Goal: Navigation & Orientation: Find specific page/section

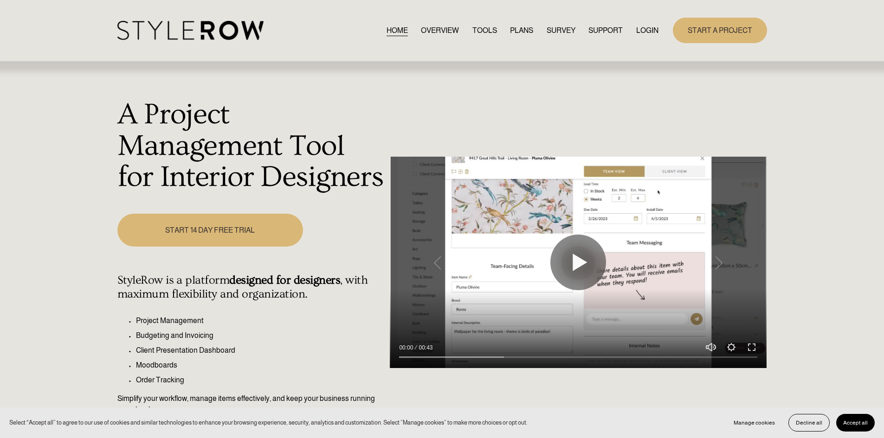
click at [644, 30] on link "LOGIN" at bounding box center [647, 30] width 22 height 13
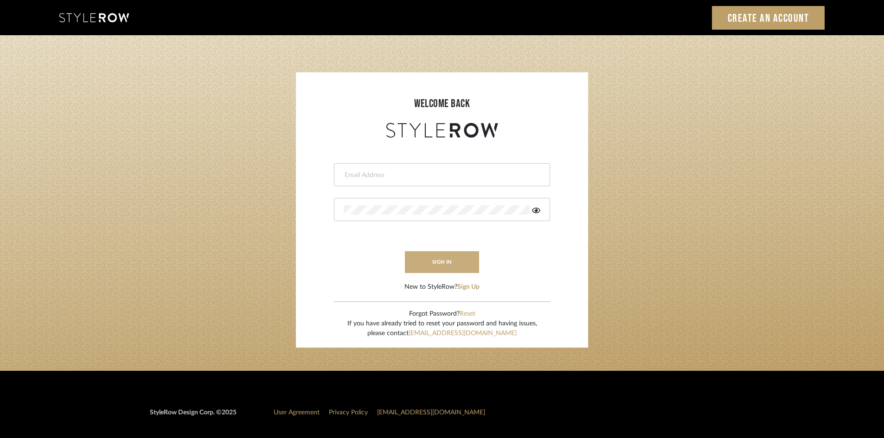
type input "lewisrosedesign@gmail.com"
click at [453, 260] on button "sign in" at bounding box center [442, 262] width 74 height 22
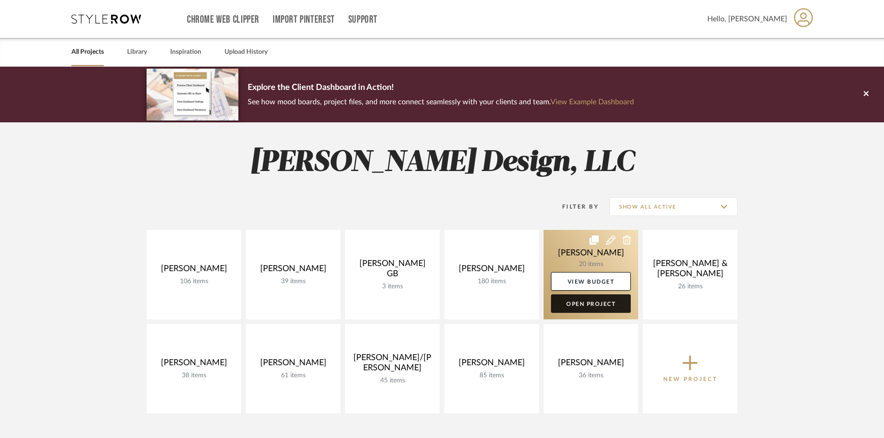
click at [600, 307] on link "Open Project" at bounding box center [591, 304] width 80 height 19
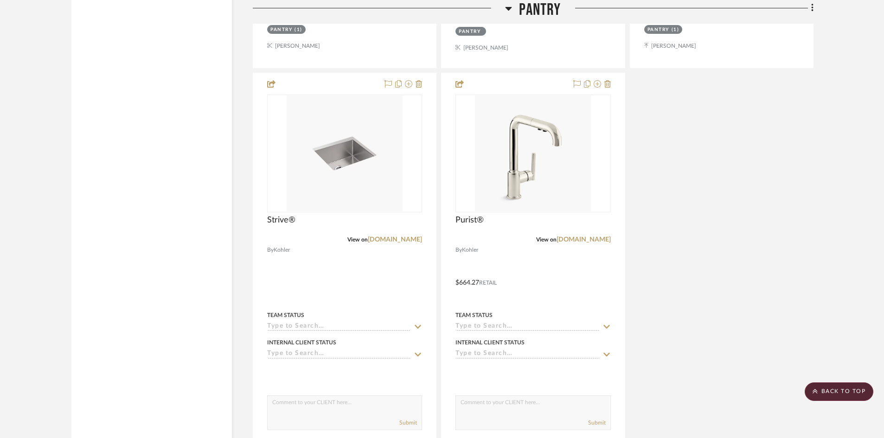
scroll to position [2459, 0]
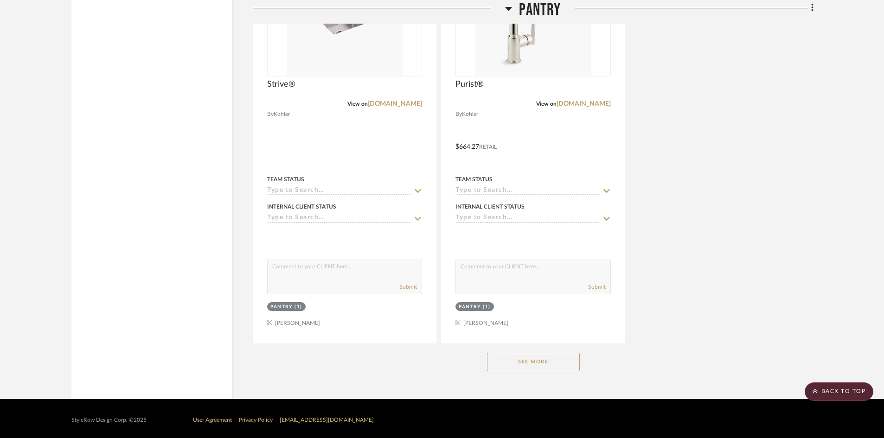
click at [530, 364] on button "See More" at bounding box center [533, 362] width 93 height 19
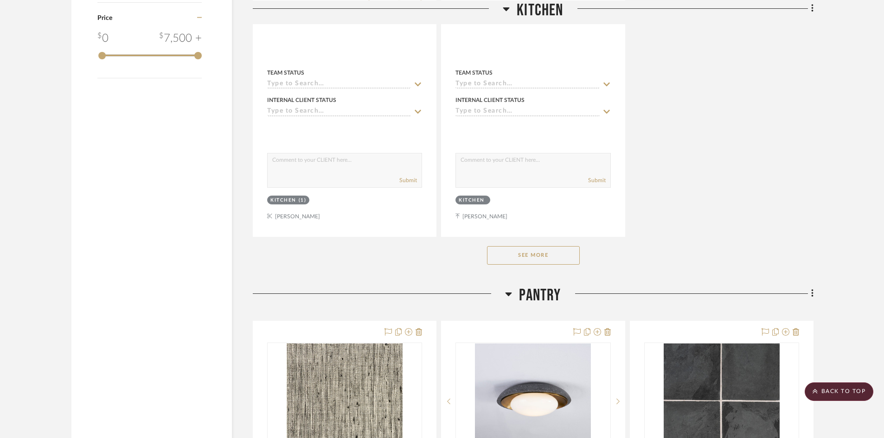
scroll to position [1206, 0]
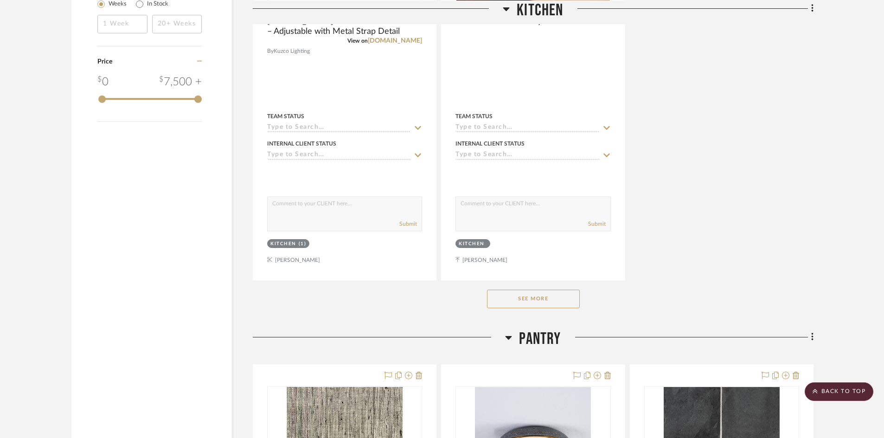
click at [558, 300] on button "See More" at bounding box center [533, 299] width 93 height 19
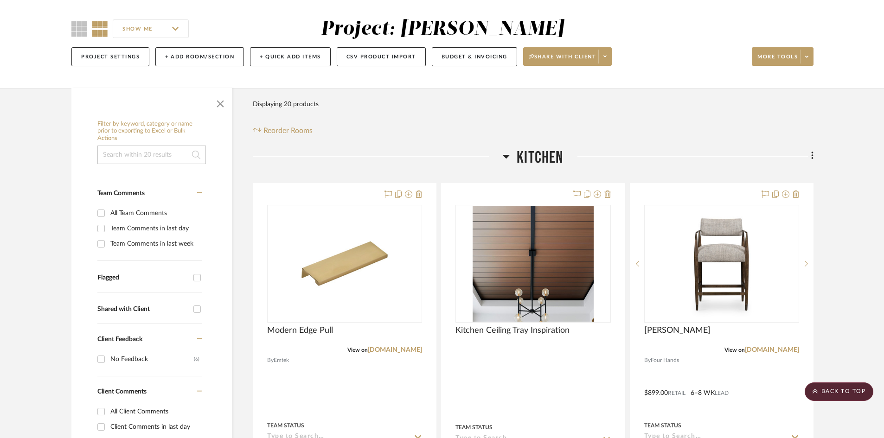
scroll to position [0, 0]
